Goal: Transaction & Acquisition: Purchase product/service

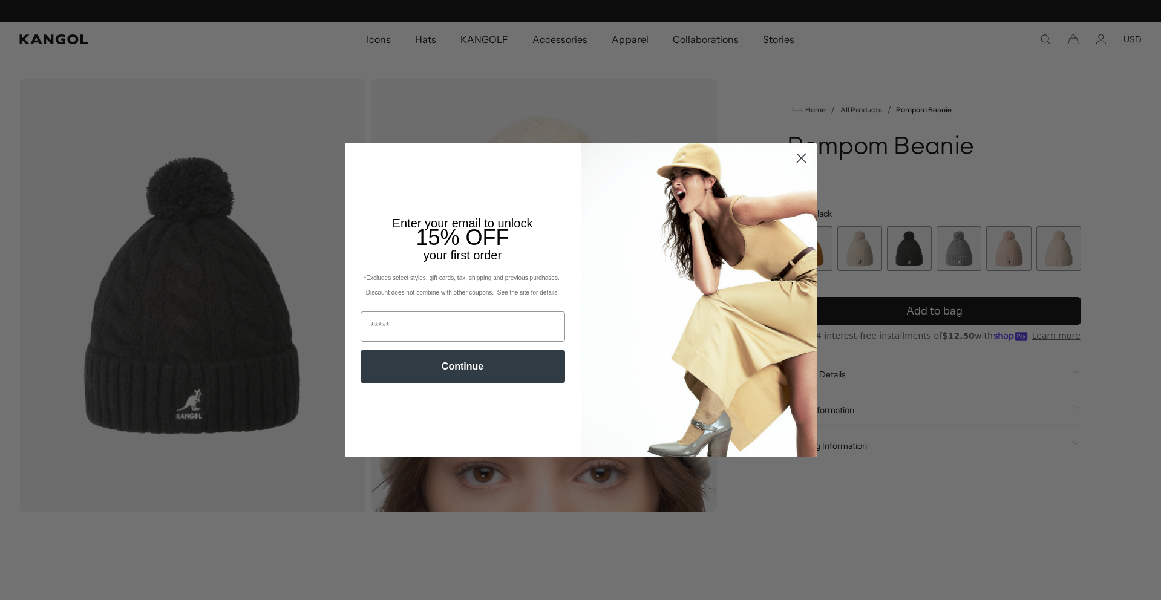
scroll to position [0, 249]
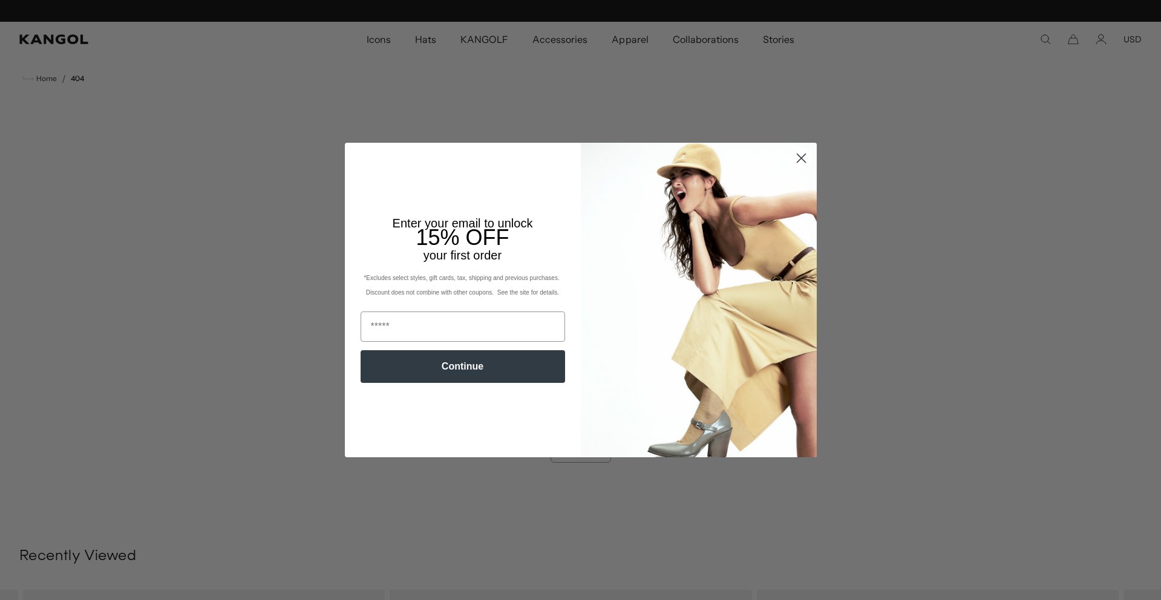
scroll to position [0, 249]
